Goal: Task Accomplishment & Management: Manage account settings

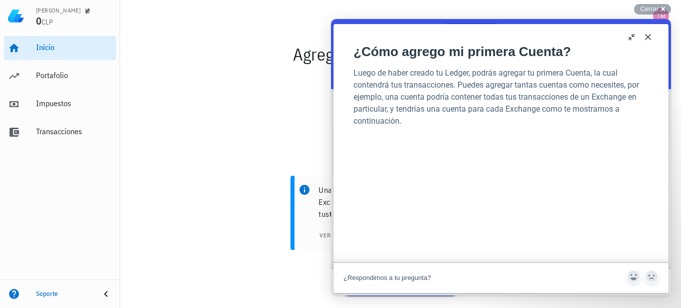
click at [646, 35] on button "Close" at bounding box center [648, 37] width 16 height 16
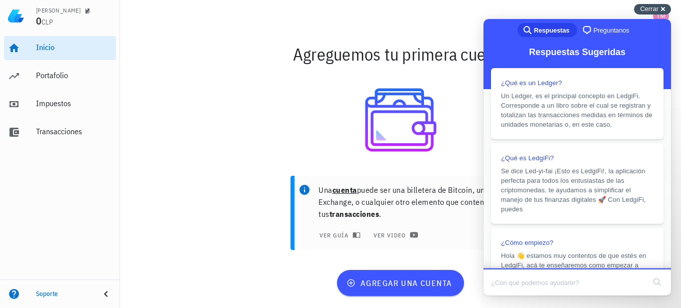
click at [668, 7] on div "Cerrar cross-small" at bounding box center [652, 9] width 37 height 11
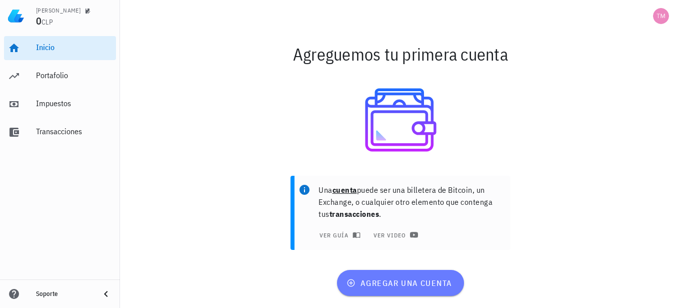
click at [409, 287] on span "agregar una cuenta" at bounding box center [401, 283] width 104 height 10
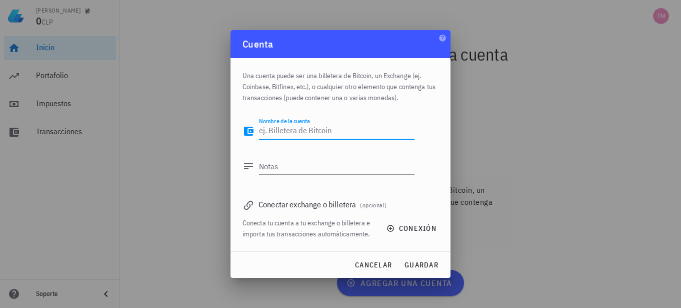
click at [263, 208] on div "Conectar exchange o billetera (opcional)" at bounding box center [341, 204] width 196 height 14
click at [251, 209] on icon at bounding box center [249, 205] width 12 height 12
click at [386, 208] on span "(opcional)" at bounding box center [373, 205] width 27 height 8
click at [420, 227] on span "conexión" at bounding box center [413, 228] width 48 height 9
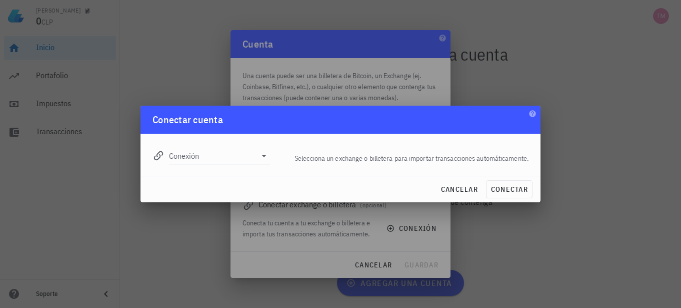
click at [263, 163] on div "Conexión" at bounding box center [219, 156] width 101 height 16
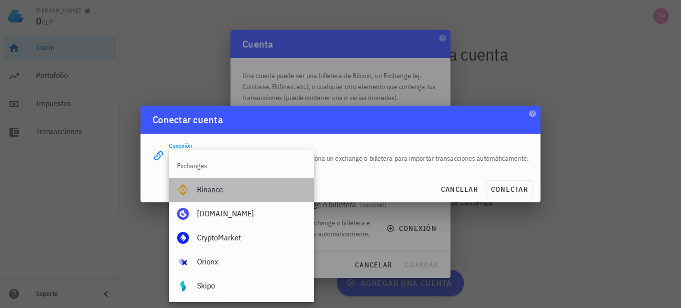
click at [221, 197] on div "Binance" at bounding box center [251, 190] width 109 height 22
type input "Binance"
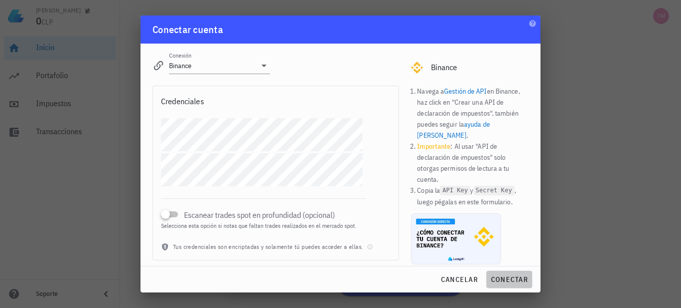
click at [503, 283] on span "conectar" at bounding box center [510, 279] width 38 height 9
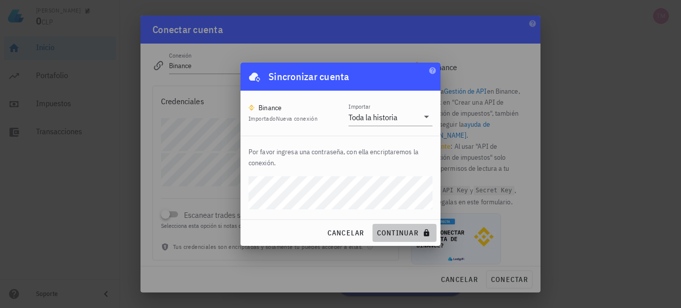
click at [390, 227] on button "continuar" at bounding box center [405, 233] width 64 height 18
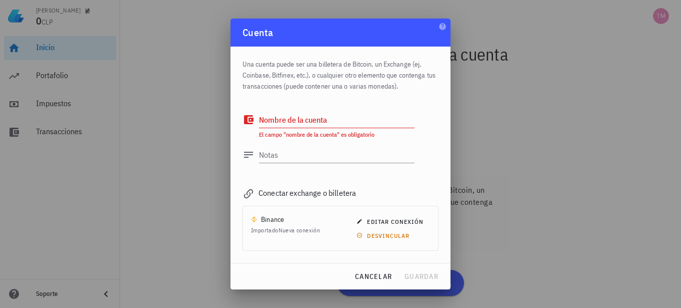
click at [308, 124] on textarea "Nombre de la cuenta" at bounding box center [337, 120] width 156 height 16
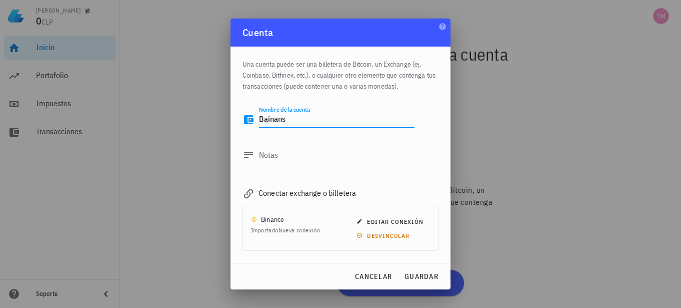
type textarea "Bainans"
click at [456, 152] on div at bounding box center [340, 154] width 681 height 308
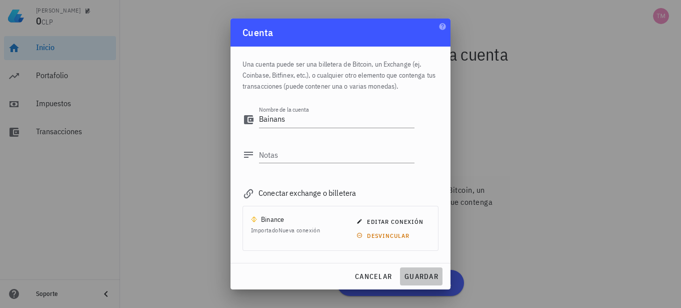
click at [419, 280] on span "guardar" at bounding box center [421, 276] width 35 height 9
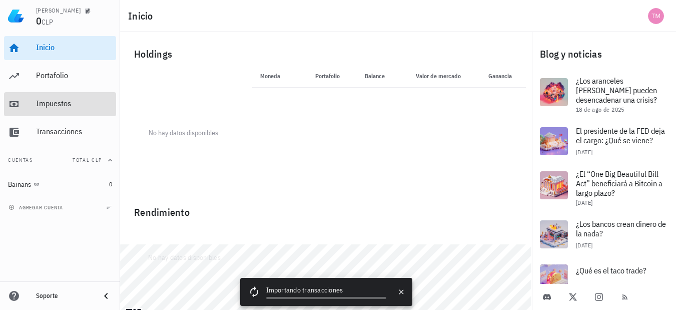
click at [51, 107] on div "Impuestos" at bounding box center [74, 104] width 76 height 10
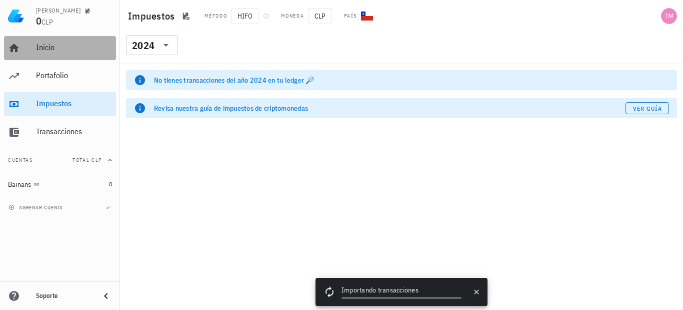
click at [36, 44] on link "Inicio" at bounding box center [60, 48] width 112 height 24
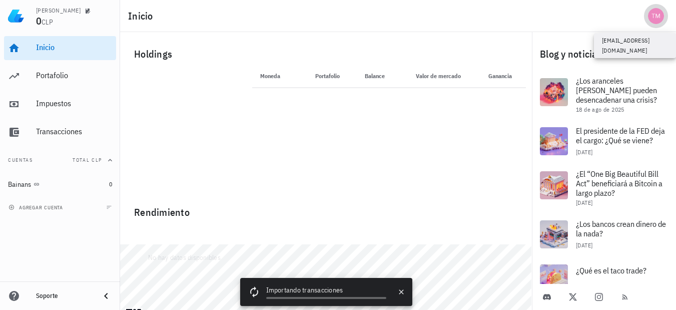
click at [654, 13] on div "avatar" at bounding box center [656, 16] width 16 height 16
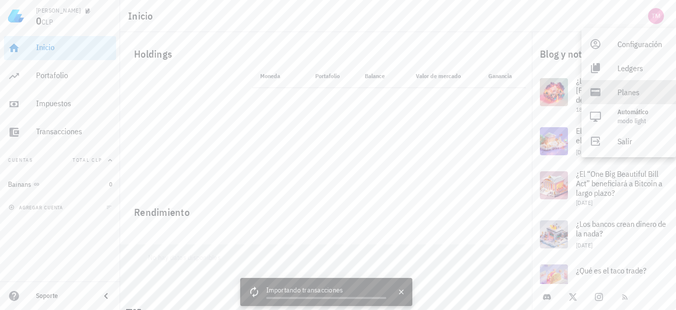
click at [619, 93] on div "Planes" at bounding box center [642, 92] width 51 height 20
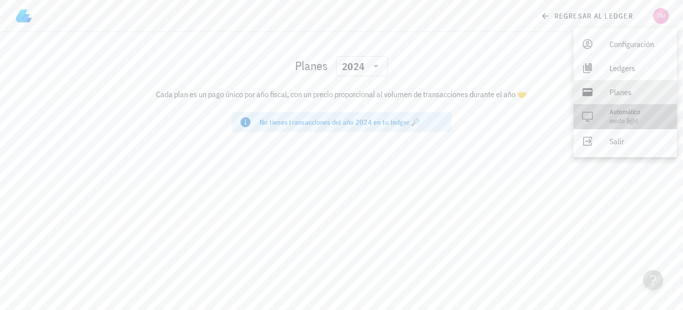
click at [633, 122] on span "modo Light" at bounding box center [624, 121] width 29 height 9
click at [612, 123] on div "Light" at bounding box center [632, 116] width 45 height 20
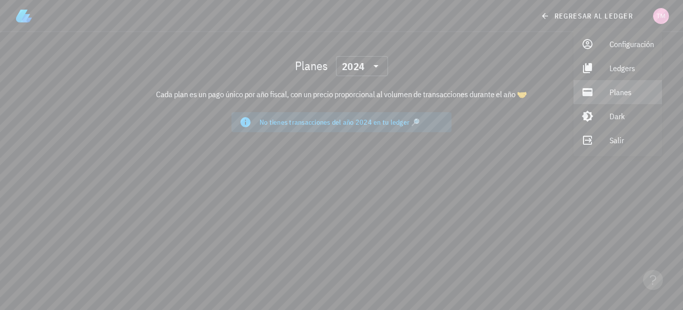
click at [28, 22] on img at bounding box center [24, 16] width 16 height 16
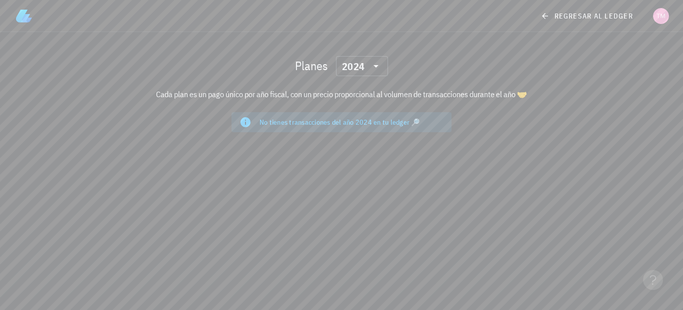
click at [27, 20] on img at bounding box center [24, 16] width 16 height 16
click at [20, 17] on img at bounding box center [24, 16] width 16 height 16
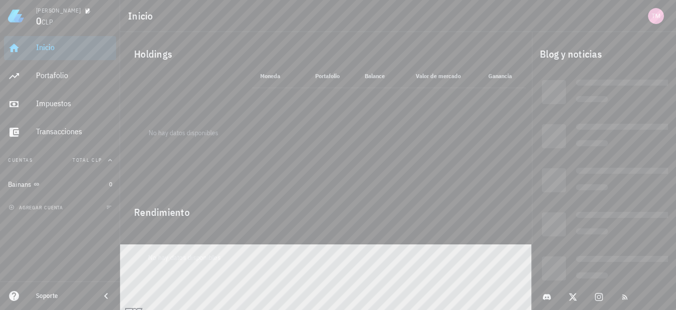
click at [508, 36] on div "Inicio Holdings No hay datos disponibles Moneda Portafolio Precio Balance Valor…" at bounding box center [338, 159] width 676 height 318
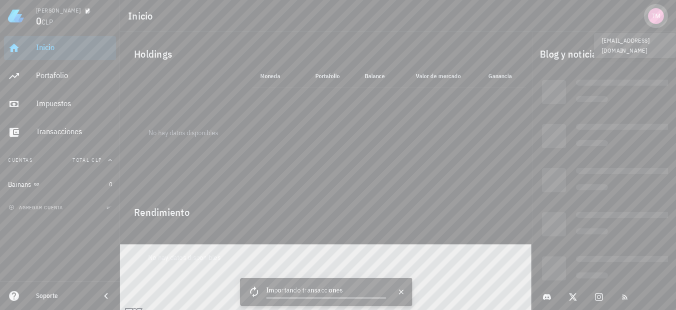
click at [655, 17] on div "avatar" at bounding box center [656, 16] width 16 height 16
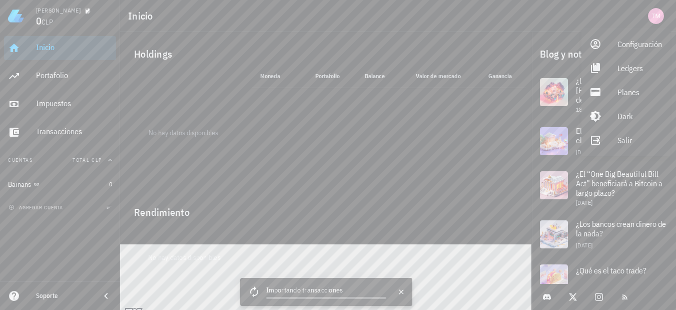
click at [9, 296] on icon at bounding box center [14, 296] width 12 height 12
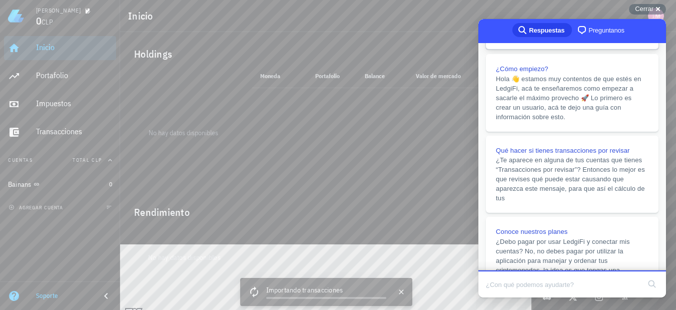
scroll to position [259, 0]
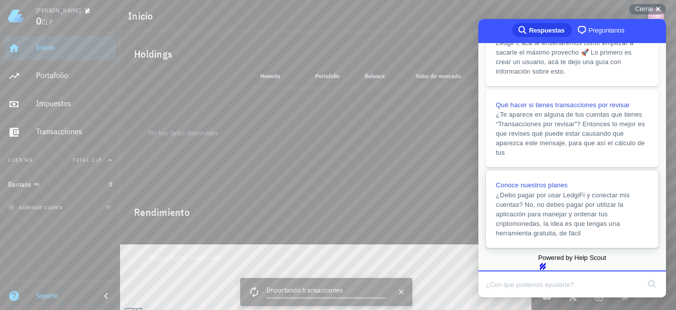
click at [557, 196] on span "¿Debo pagar por usar LedgiFi y conectar mis cuentas? No, no debes pagar por uti…" at bounding box center [563, 214] width 134 height 46
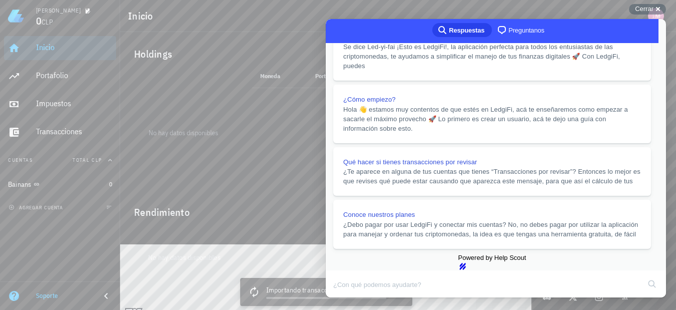
scroll to position [739, 0]
click at [659, 10] on div "Cerrar cross-small" at bounding box center [647, 9] width 37 height 11
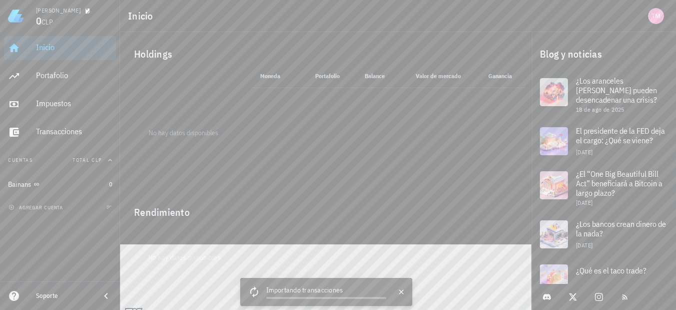
scroll to position [27, 0]
